Goal: Task Accomplishment & Management: Manage account settings

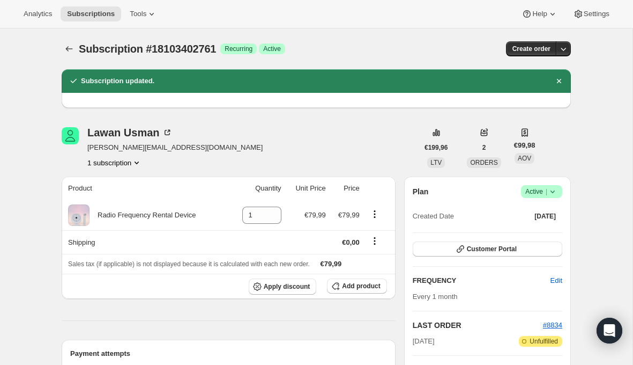
scroll to position [91, 0]
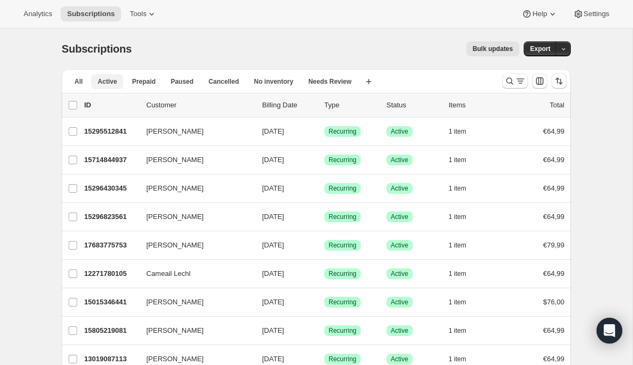
click at [114, 81] on span "Active" at bounding box center [107, 81] width 19 height 9
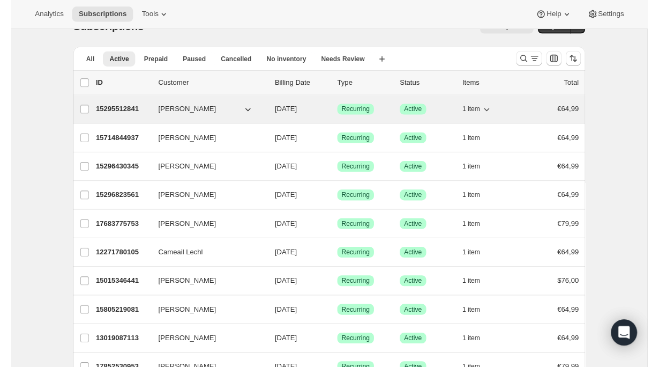
scroll to position [22, 0]
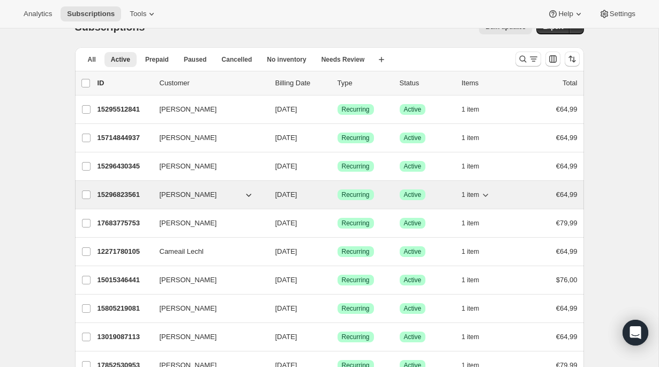
click at [123, 194] on p "15296823561" at bounding box center [125, 194] width 54 height 11
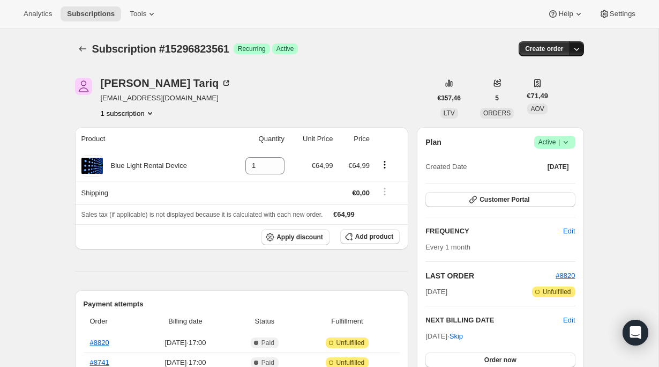
click at [578, 48] on icon "button" at bounding box center [576, 48] width 11 height 11
click at [569, 142] on icon at bounding box center [566, 142] width 11 height 11
click at [552, 188] on button "Cancel subscription" at bounding box center [550, 181] width 67 height 17
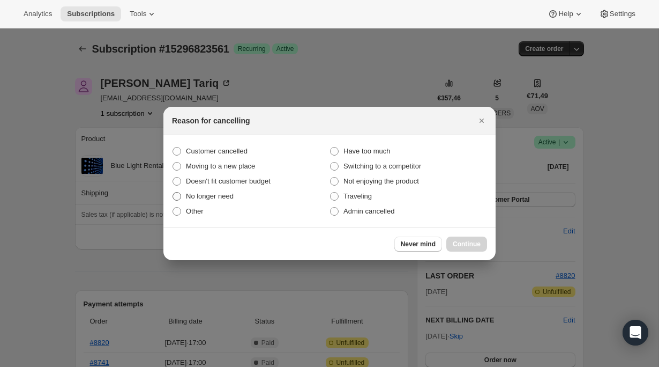
click at [178, 198] on span ":rk4:" at bounding box center [177, 196] width 9 height 9
click at [173, 192] on input "No longer need" at bounding box center [173, 192] width 1 height 1
radio input "true"
click at [463, 244] on span "Continue" at bounding box center [467, 244] width 28 height 9
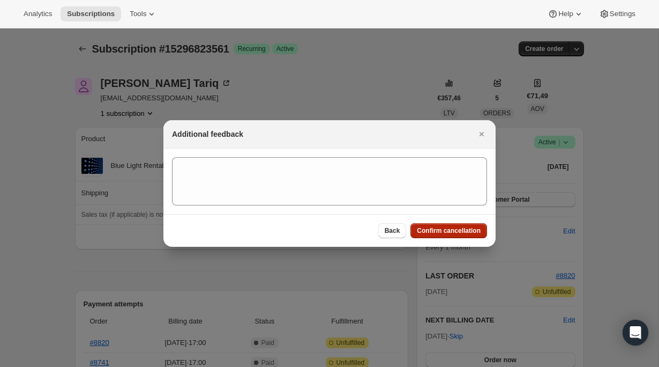
click at [442, 229] on span "Confirm cancellation" at bounding box center [449, 230] width 64 height 9
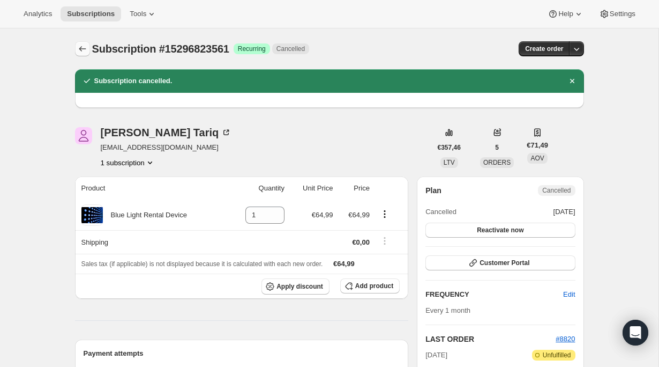
click at [80, 49] on icon "Subscriptions" at bounding box center [82, 48] width 7 height 5
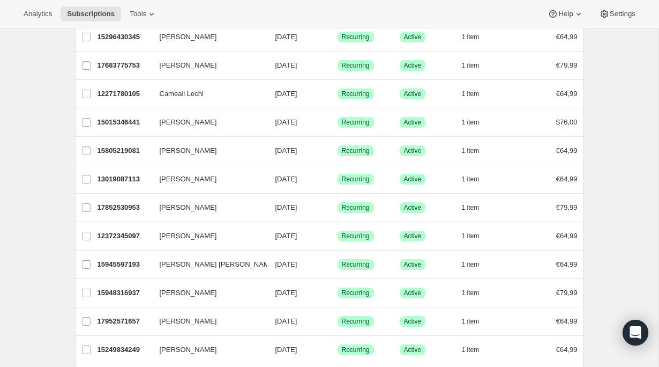
scroll to position [236, 0]
